Goal: Task Accomplishment & Management: Manage account settings

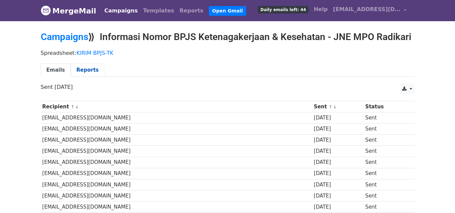
click at [83, 67] on link "Reports" at bounding box center [88, 70] width 34 height 14
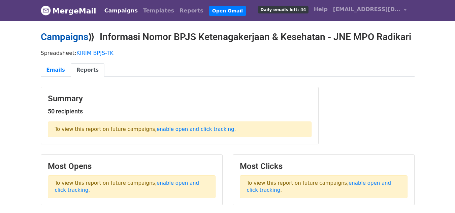
click at [75, 41] on link "Campaigns" at bounding box center [64, 36] width 47 height 11
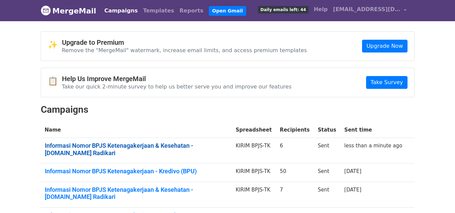
click at [172, 145] on link "Informasi Nomor BPJS Ketenagakerjaan & Kesehatan - Tiket.com Radikari" at bounding box center [136, 149] width 183 height 14
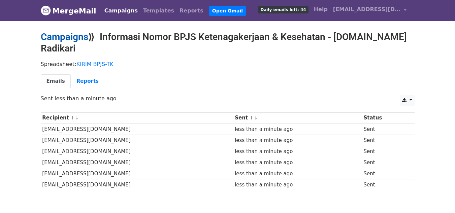
click at [75, 38] on link "Campaigns" at bounding box center [64, 36] width 47 height 11
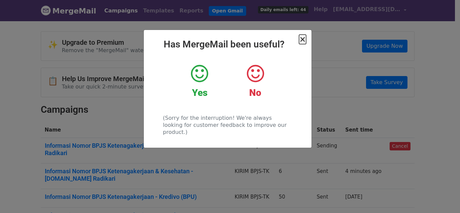
click at [302, 38] on span "×" at bounding box center [302, 39] width 7 height 9
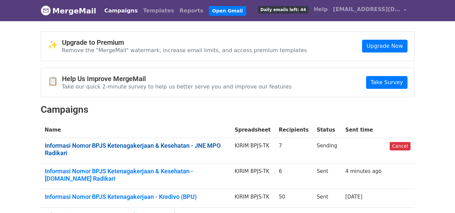
click at [199, 146] on link "Informasi Nomor BPJS Ketenagakerjaan & Kesehatan - JNE MPO Radikari" at bounding box center [136, 149] width 182 height 14
